Goal: Information Seeking & Learning: Learn about a topic

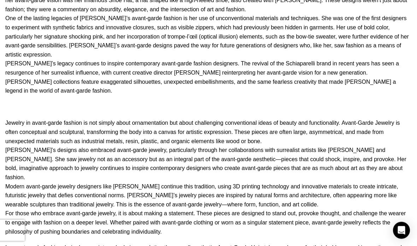
scroll to position [2292, 0]
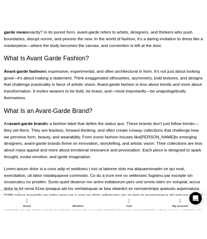
scroll to position [362, 0]
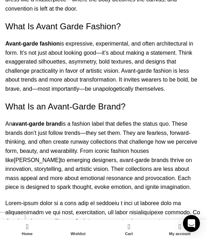
click at [185, 119] on p "An avant-garde brand is a fashion label that defies the status quo. These brand…" at bounding box center [103, 155] width 196 height 72
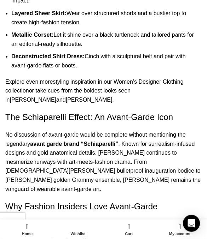
scroll to position [829, 0]
